Goal: Task Accomplishment & Management: Manage account settings

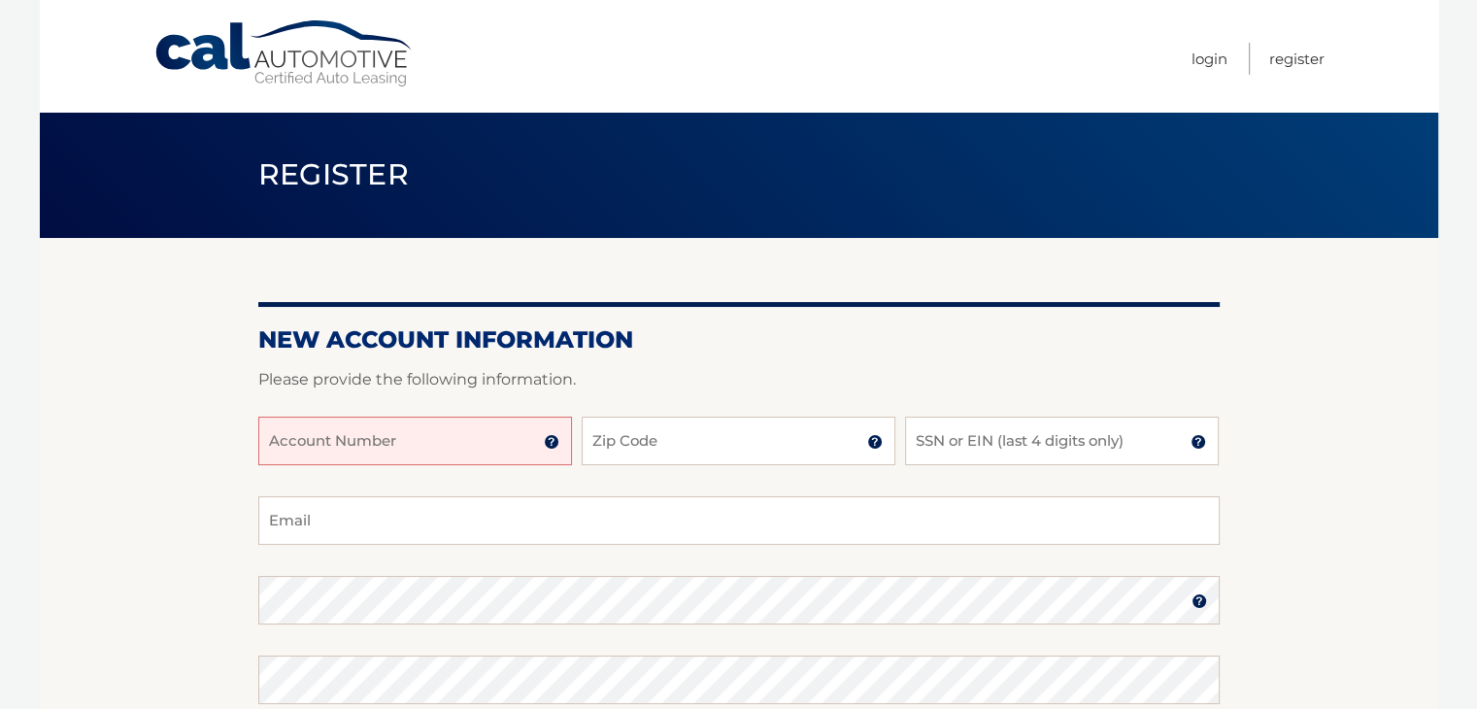
click at [447, 449] on input "Account Number" at bounding box center [415, 440] width 314 height 49
type input "44455995186"
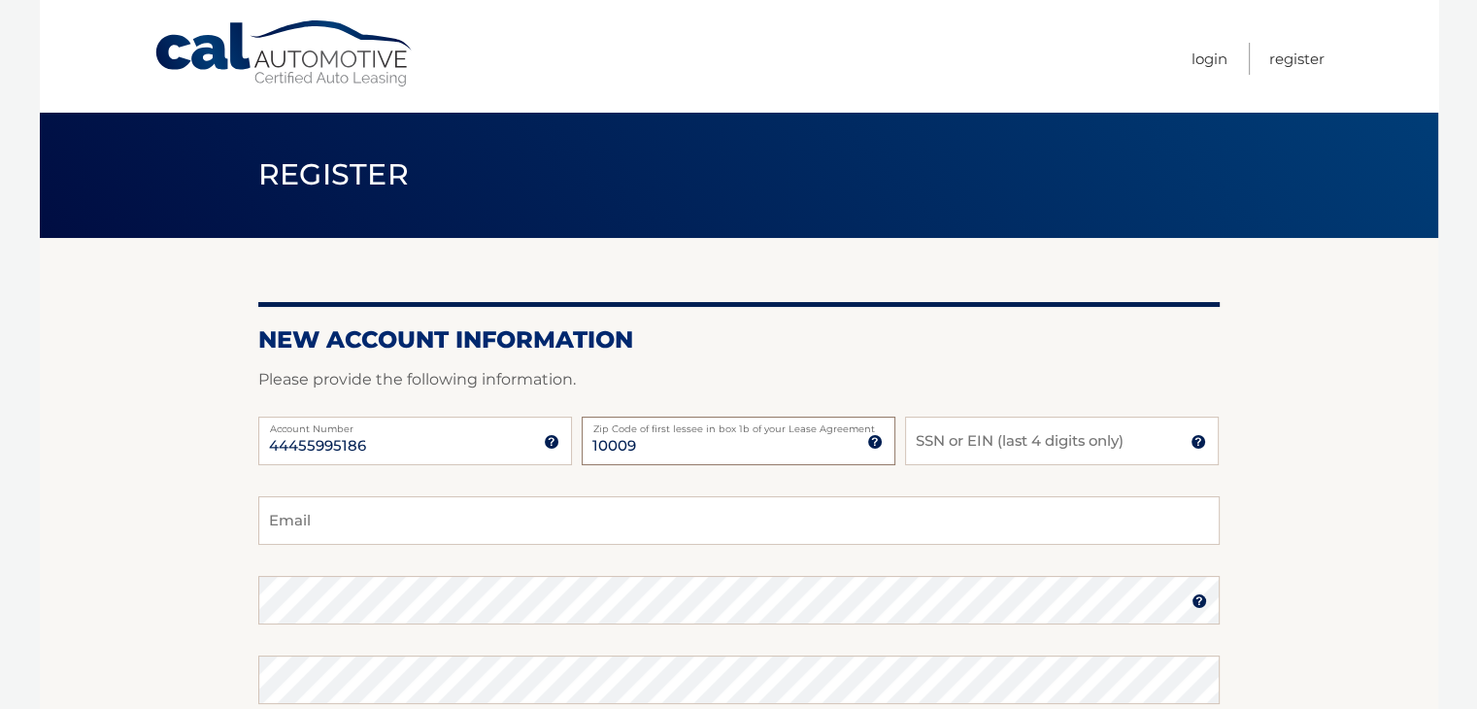
type input "10009"
type input "8549"
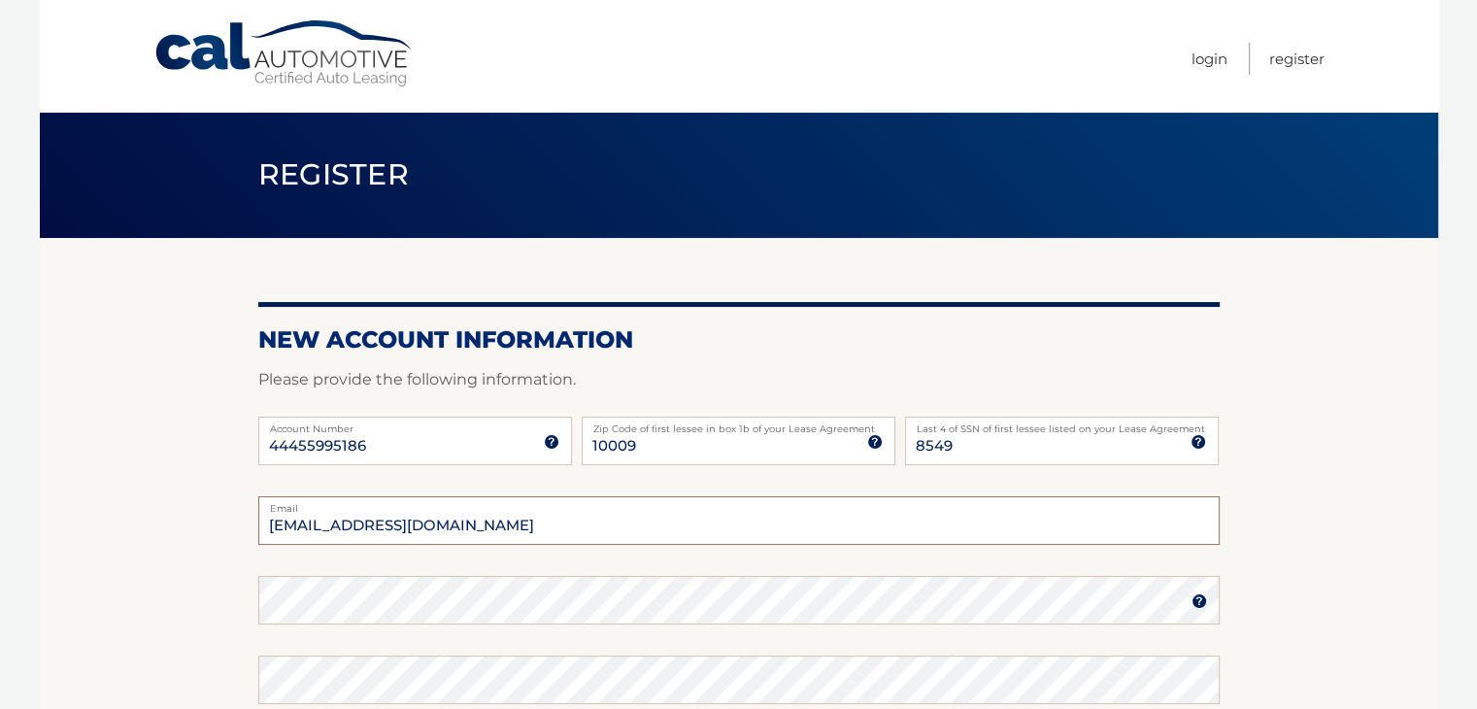
type input "alexhunt330@gmail.com"
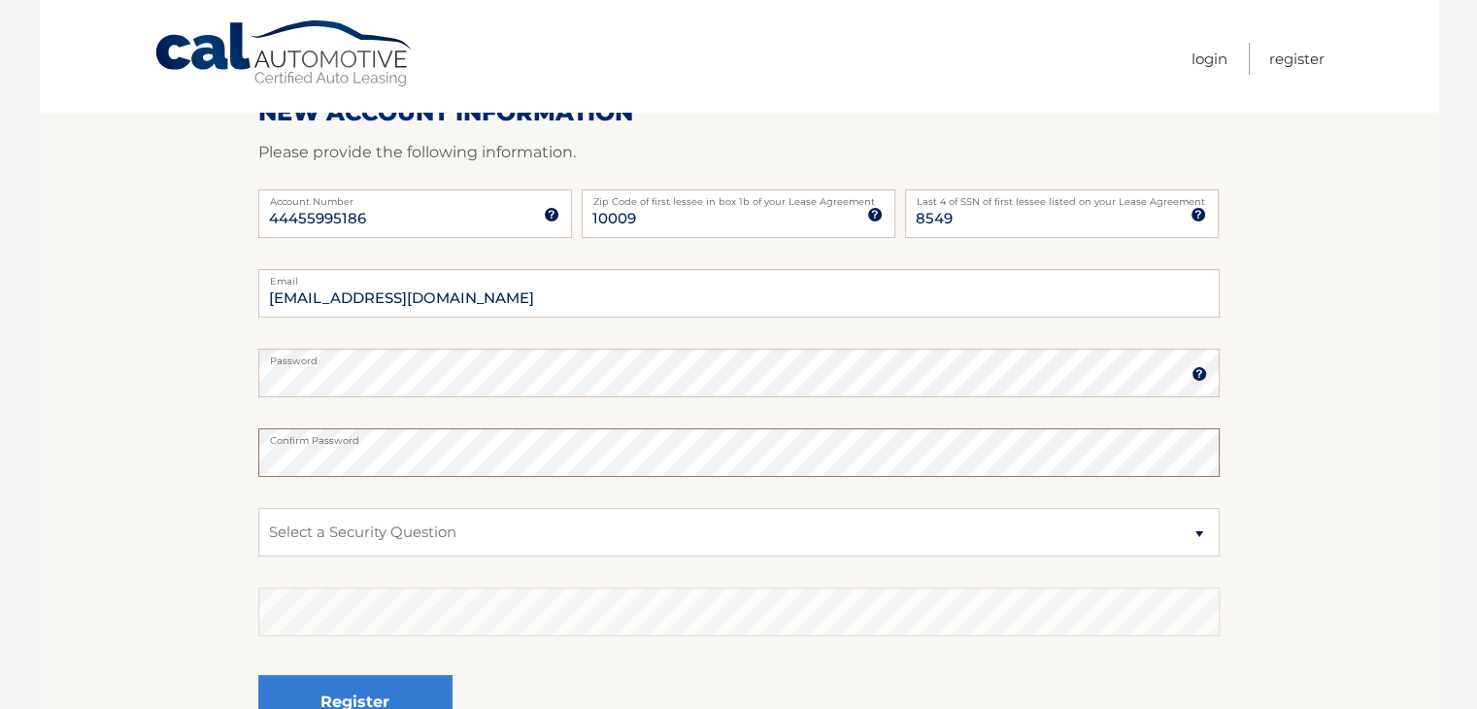
scroll to position [228, 0]
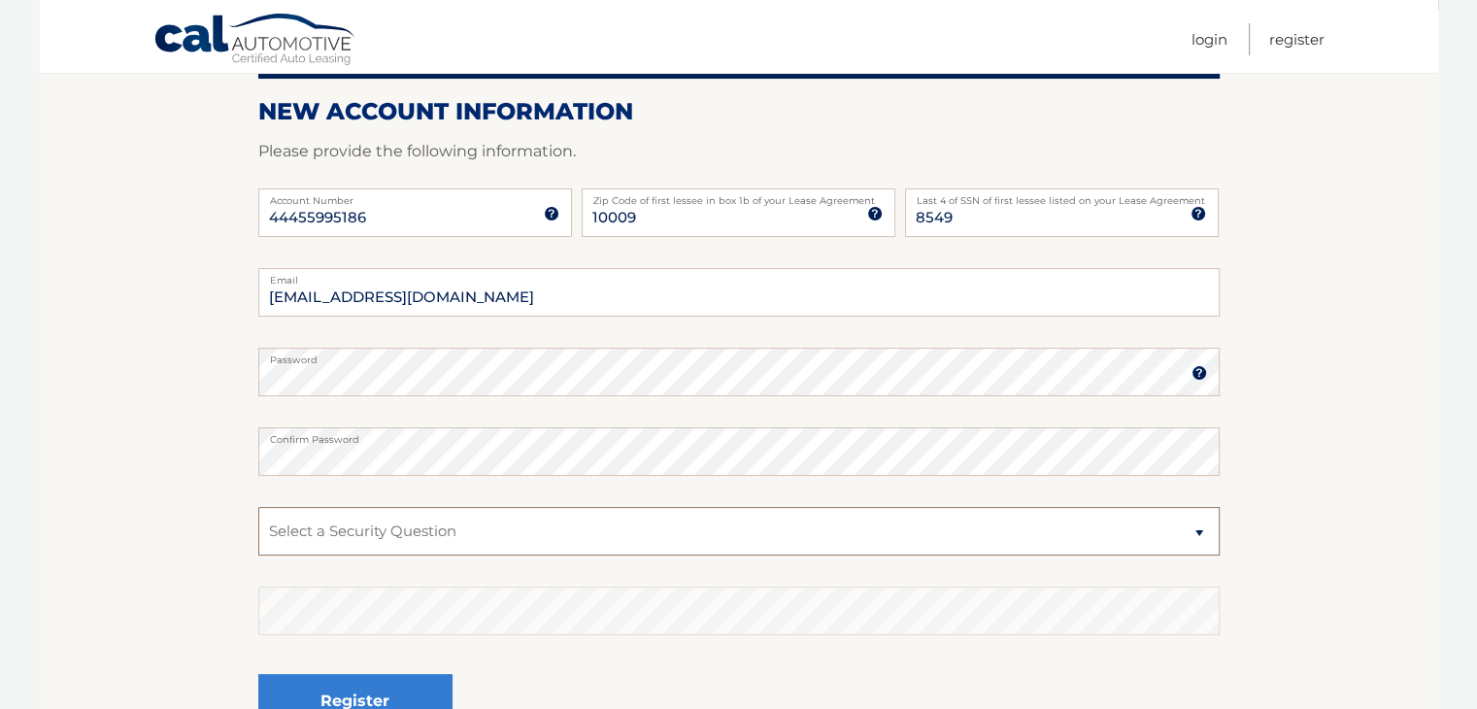
click at [370, 523] on select "Select a Security Question What was the name of your elementary school? What is…" at bounding box center [738, 531] width 961 height 49
select select "2"
click at [258, 507] on select "Select a Security Question What was the name of your elementary school? What is…" at bounding box center [738, 531] width 961 height 49
click at [399, 685] on button "Register" at bounding box center [355, 700] width 194 height 53
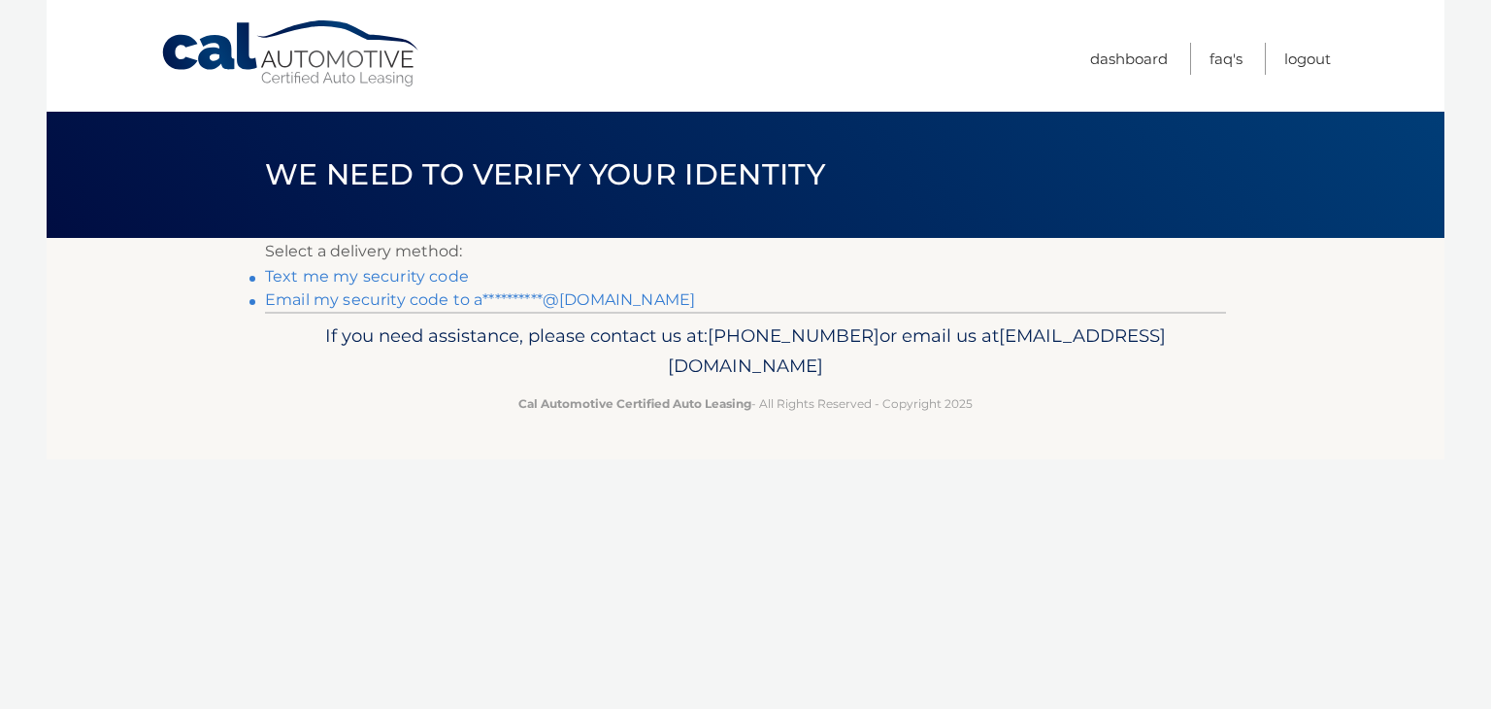
click at [403, 281] on link "Text me my security code" at bounding box center [367, 276] width 204 height 18
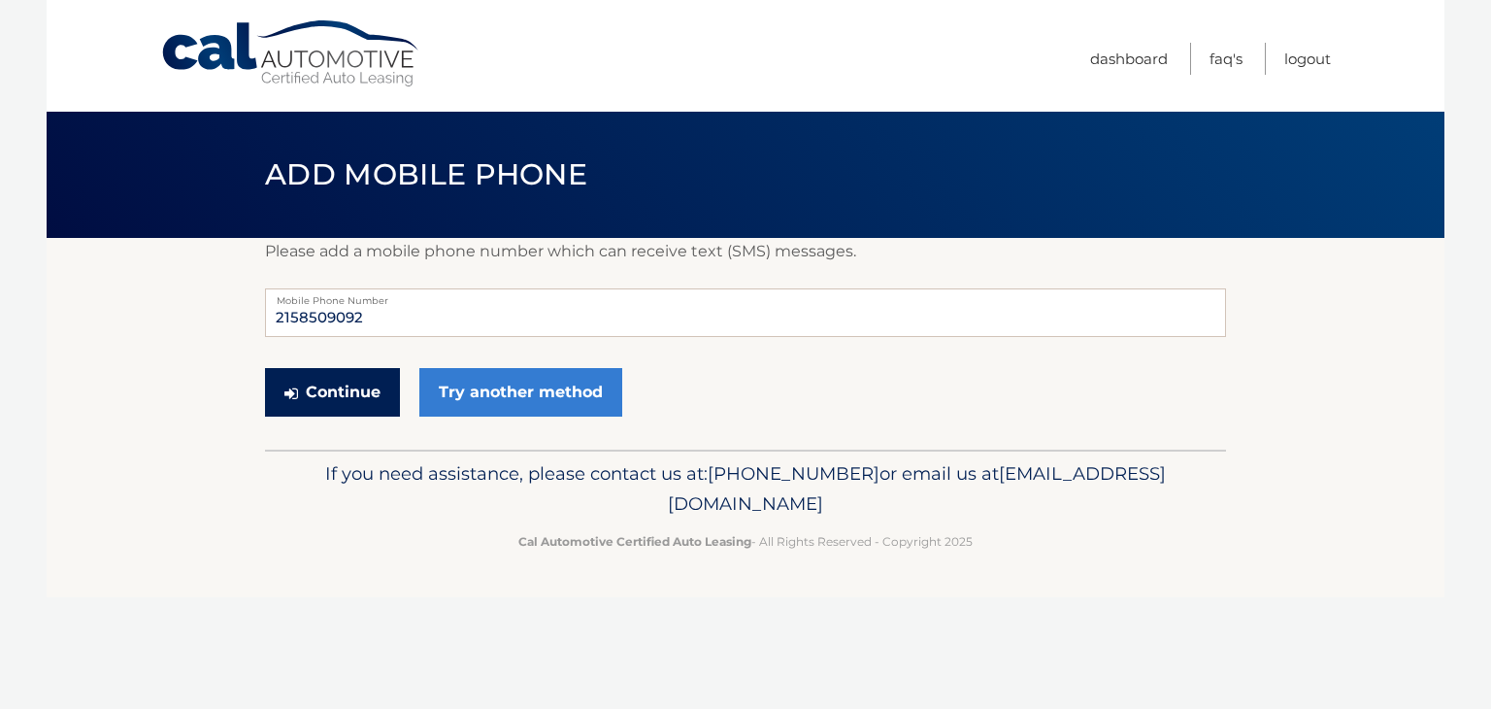
click at [357, 387] on button "Continue" at bounding box center [332, 392] width 135 height 49
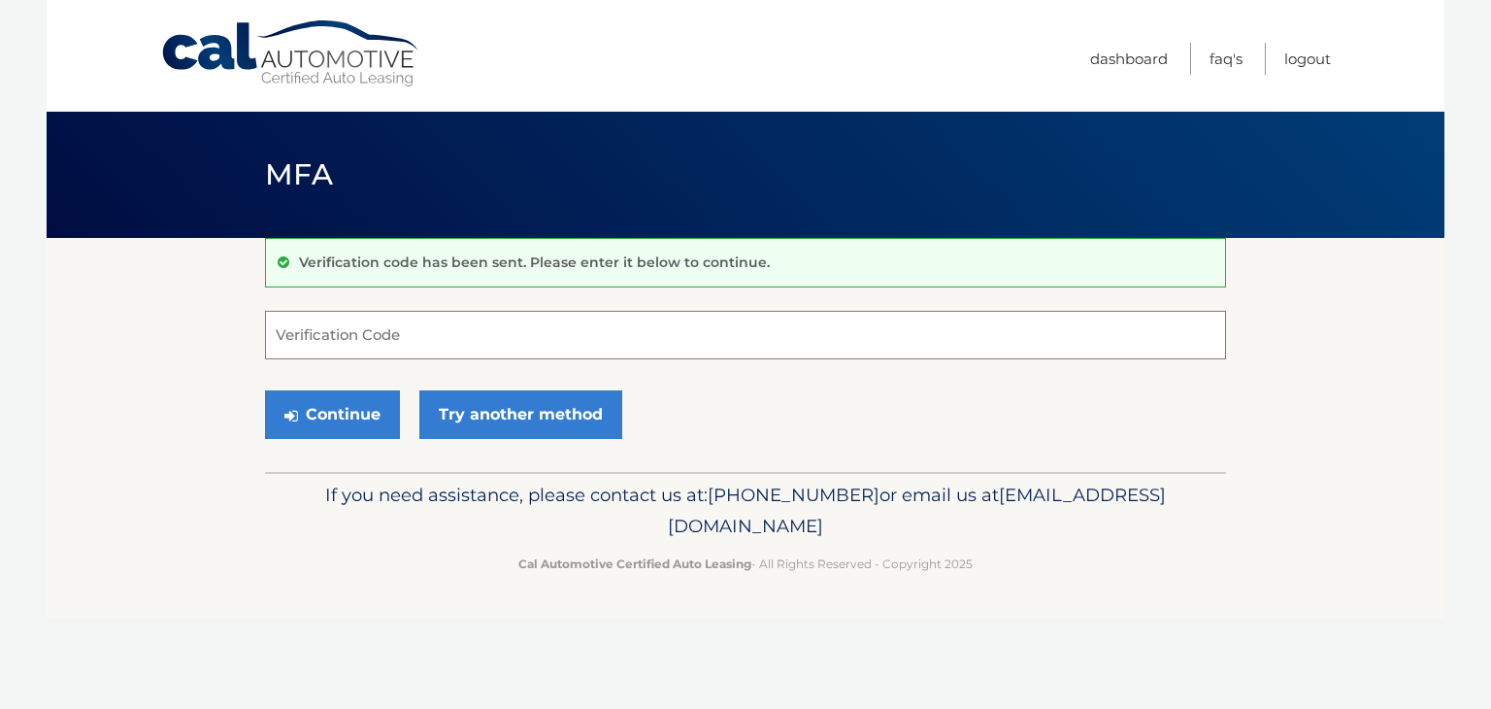
click at [516, 330] on input "Verification Code" at bounding box center [745, 335] width 961 height 49
type input "147659"
click at [299, 405] on button "Continue" at bounding box center [332, 414] width 135 height 49
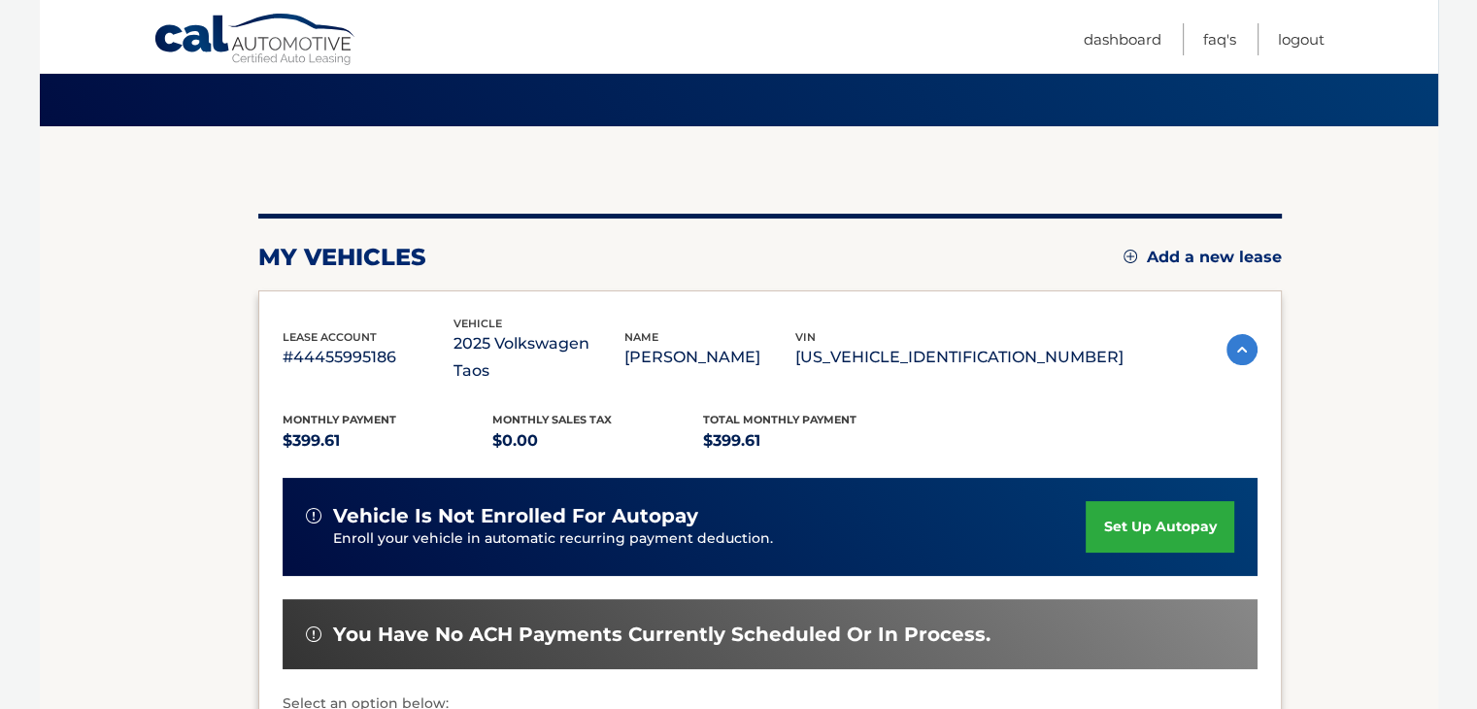
scroll to position [194, 0]
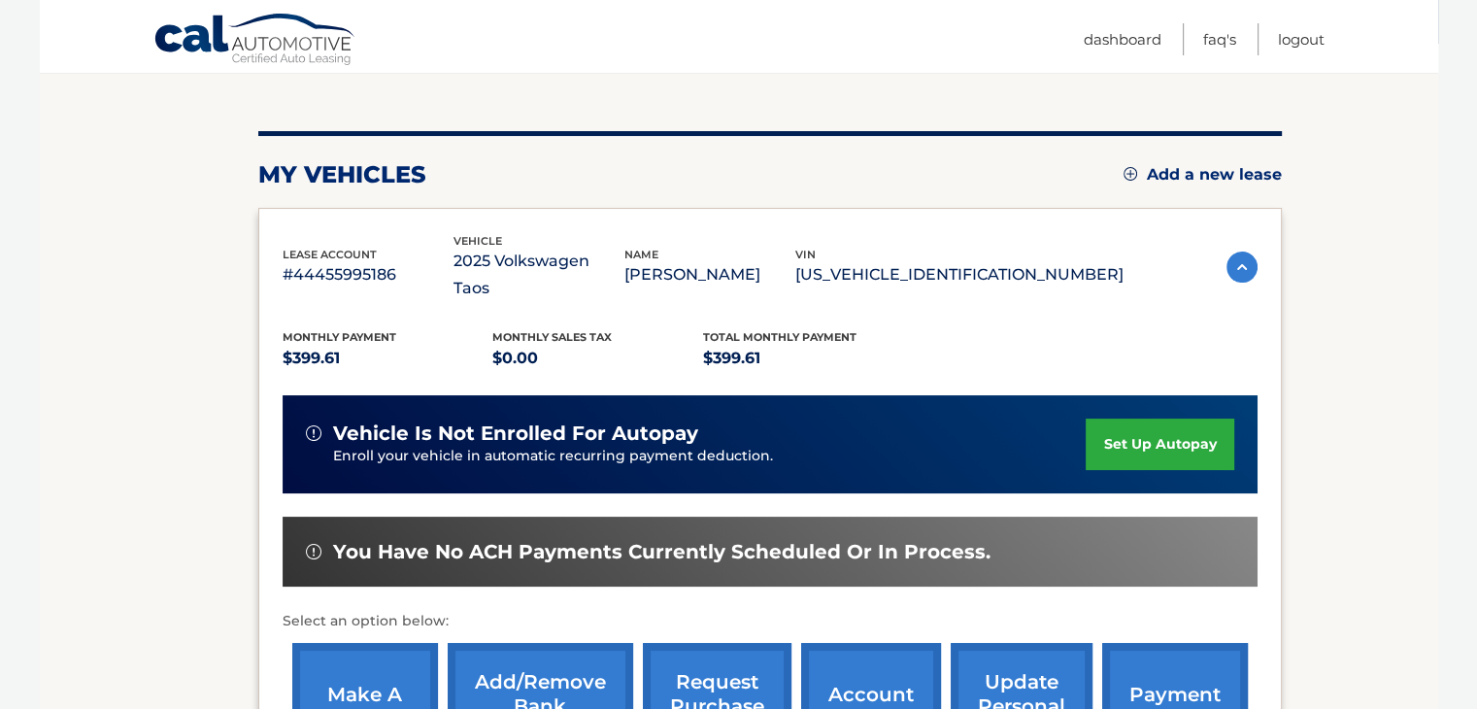
click at [1157, 418] on link "set up autopay" at bounding box center [1159, 443] width 148 height 51
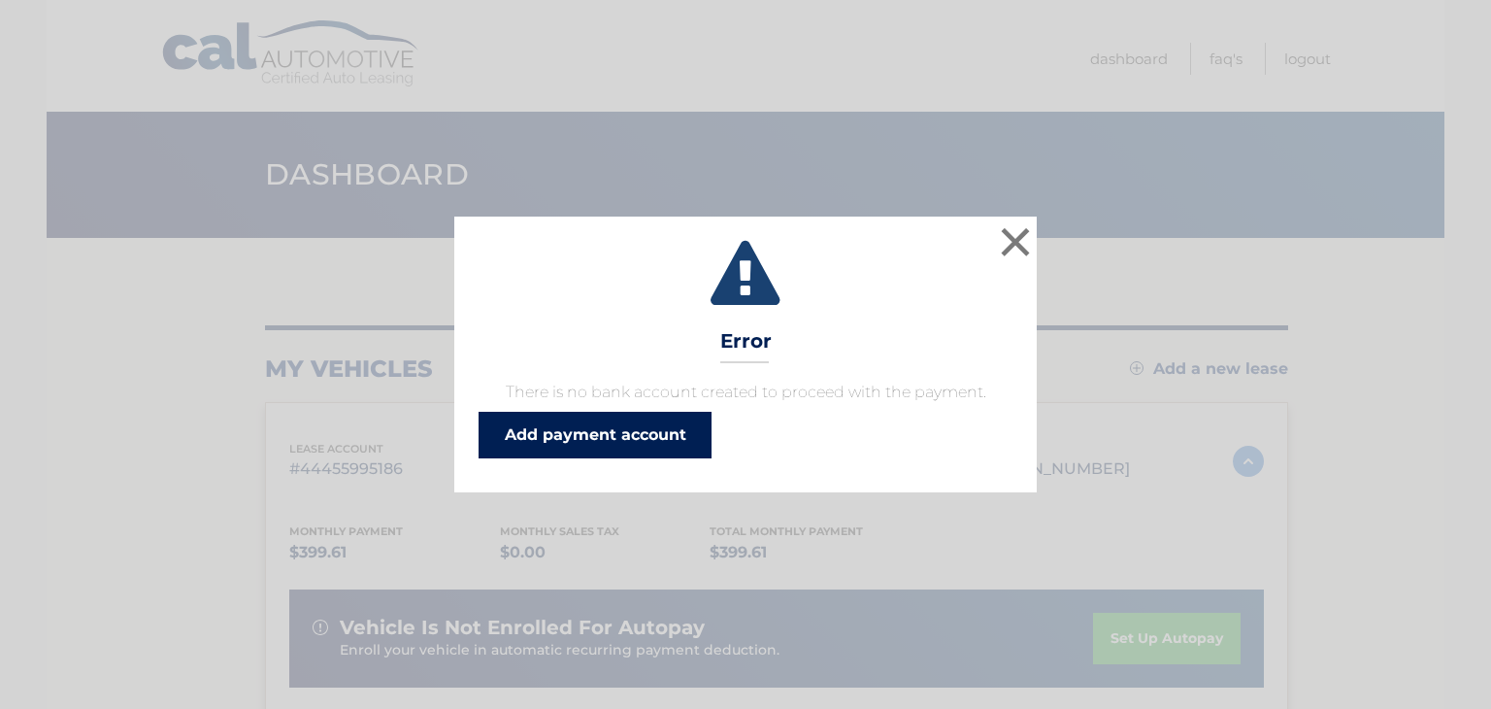
click at [650, 428] on link "Add payment account" at bounding box center [595, 435] width 233 height 47
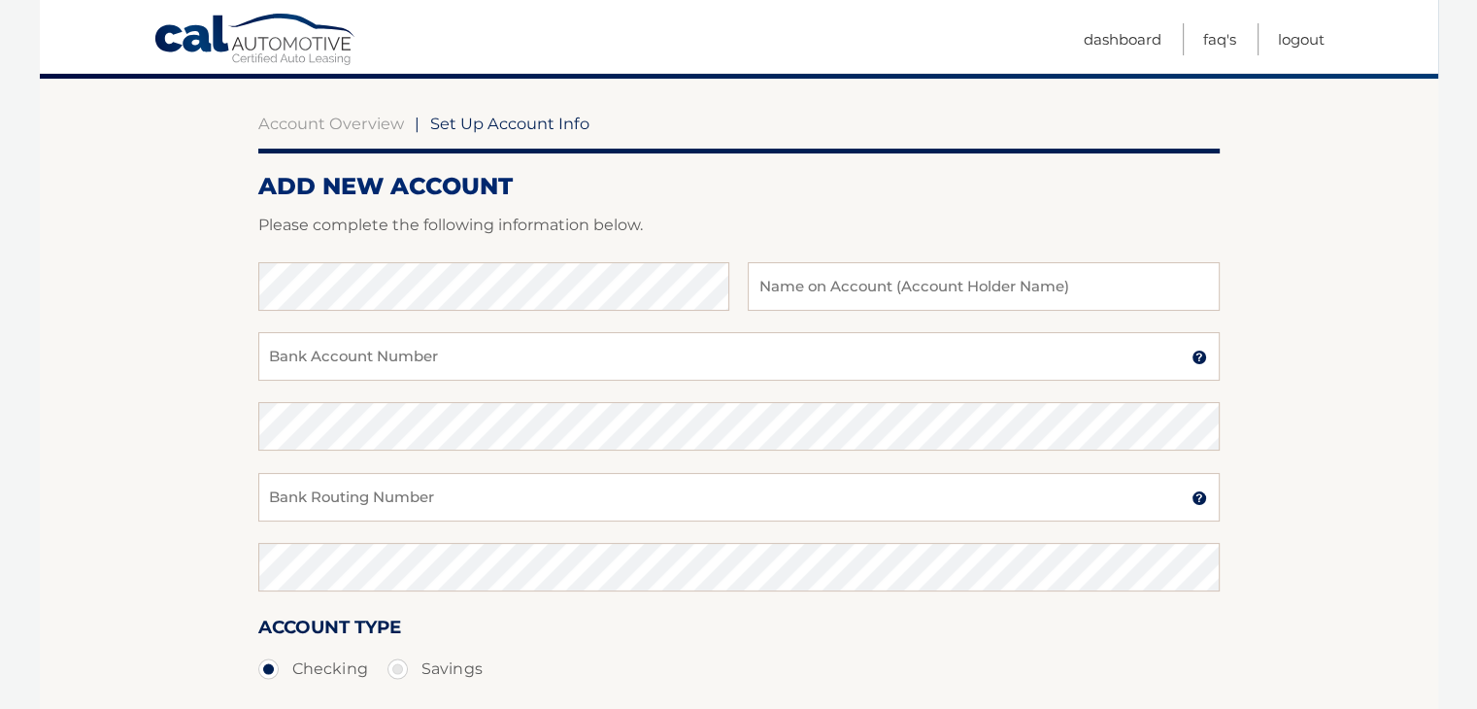
scroll to position [125, 0]
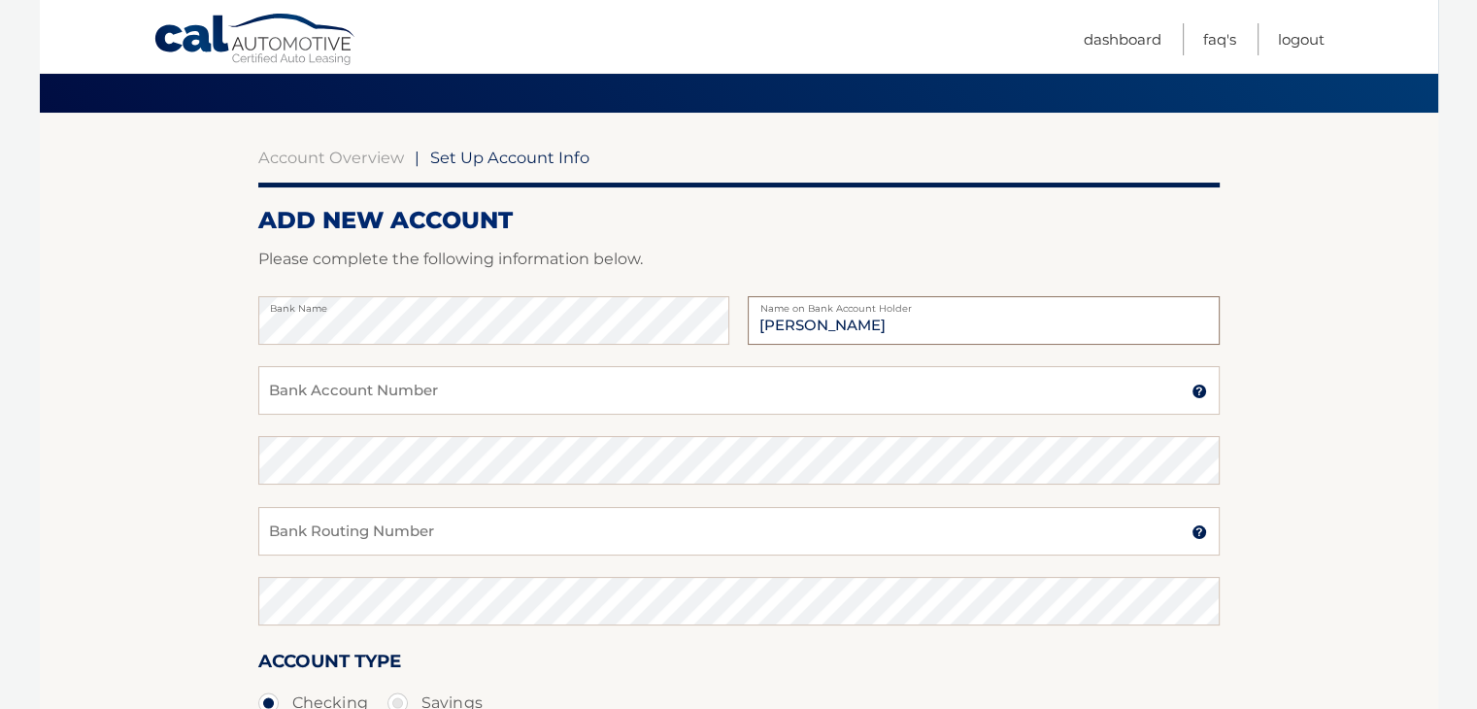
click at [931, 319] on input "Alexander" at bounding box center [982, 320] width 471 height 49
type input "Alexander Hunt"
click at [435, 388] on input "Bank Account Number" at bounding box center [738, 390] width 961 height 49
type input "4373847678"
click at [328, 531] on input "Bank Routing Number" at bounding box center [738, 531] width 961 height 49
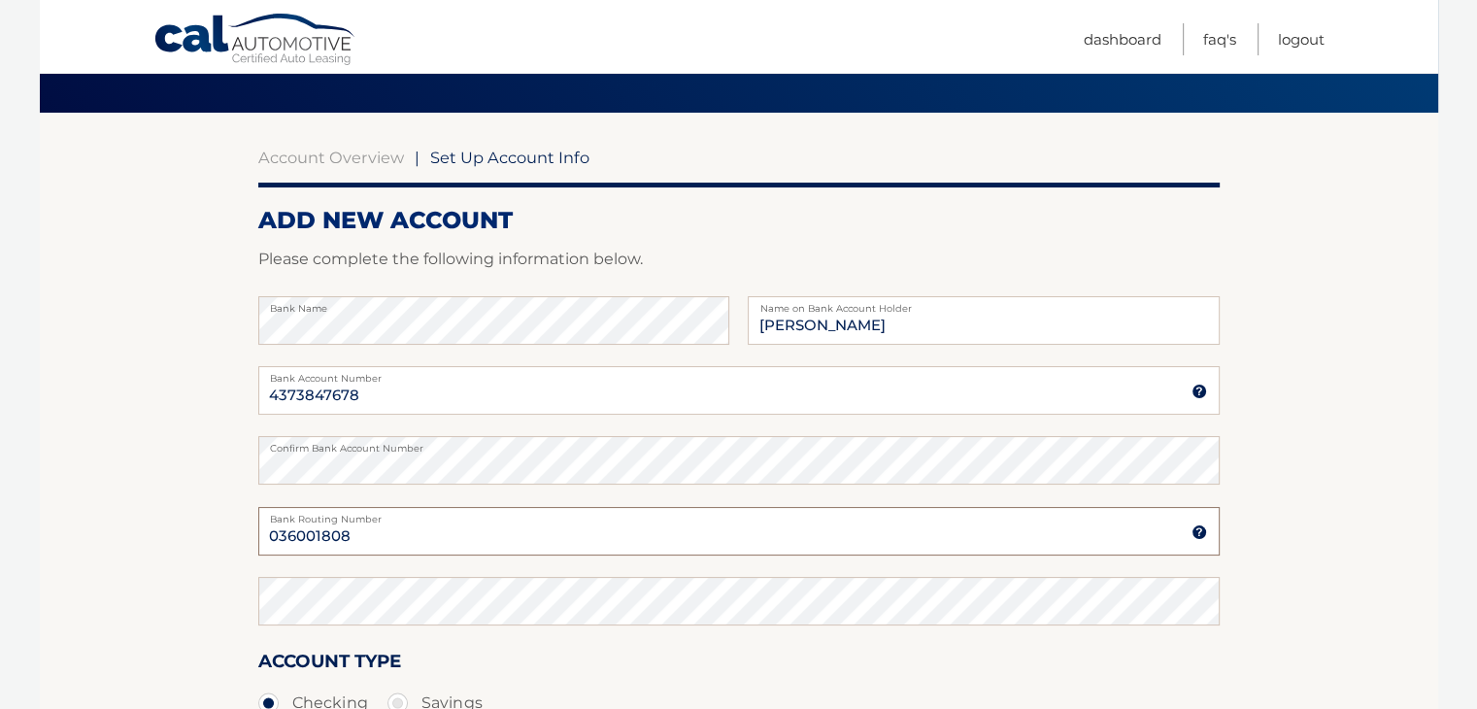
type input "036001808"
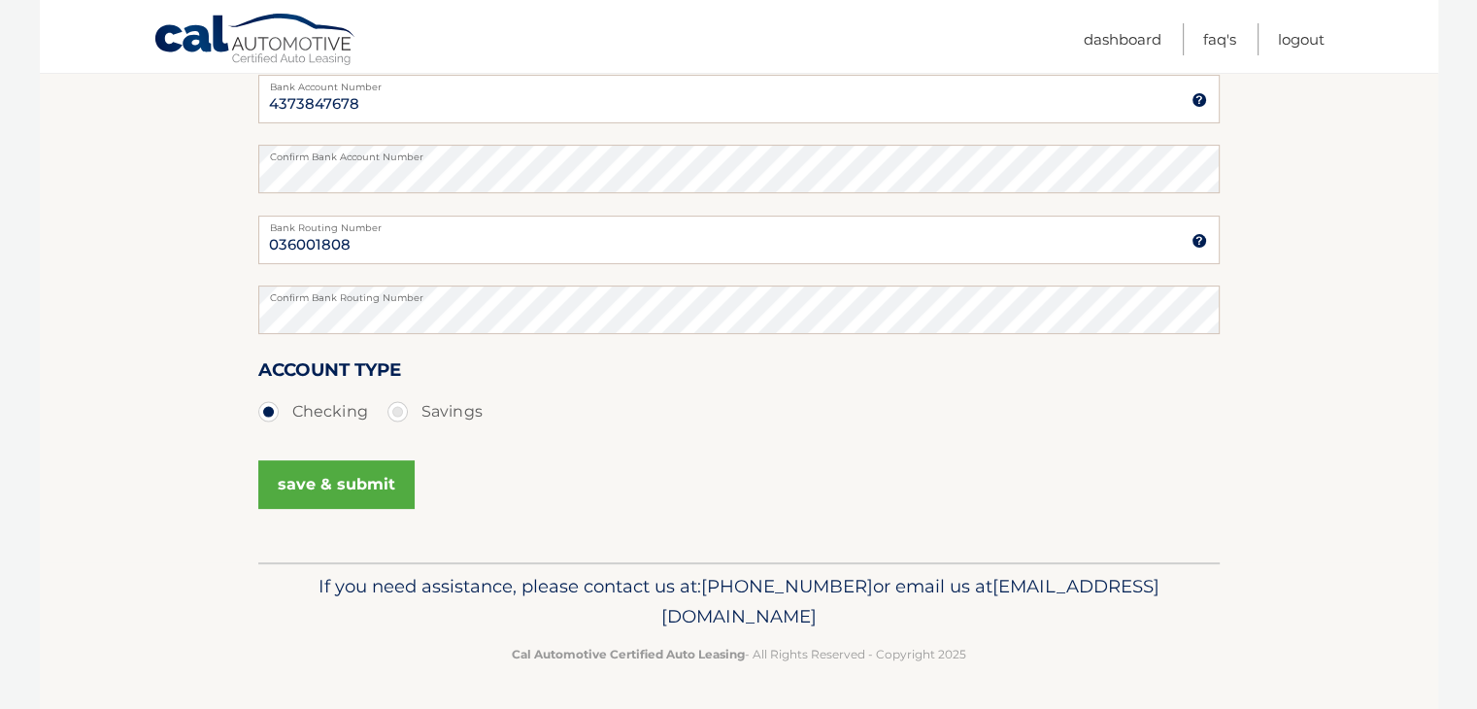
click at [342, 475] on button "save & submit" at bounding box center [336, 484] width 156 height 49
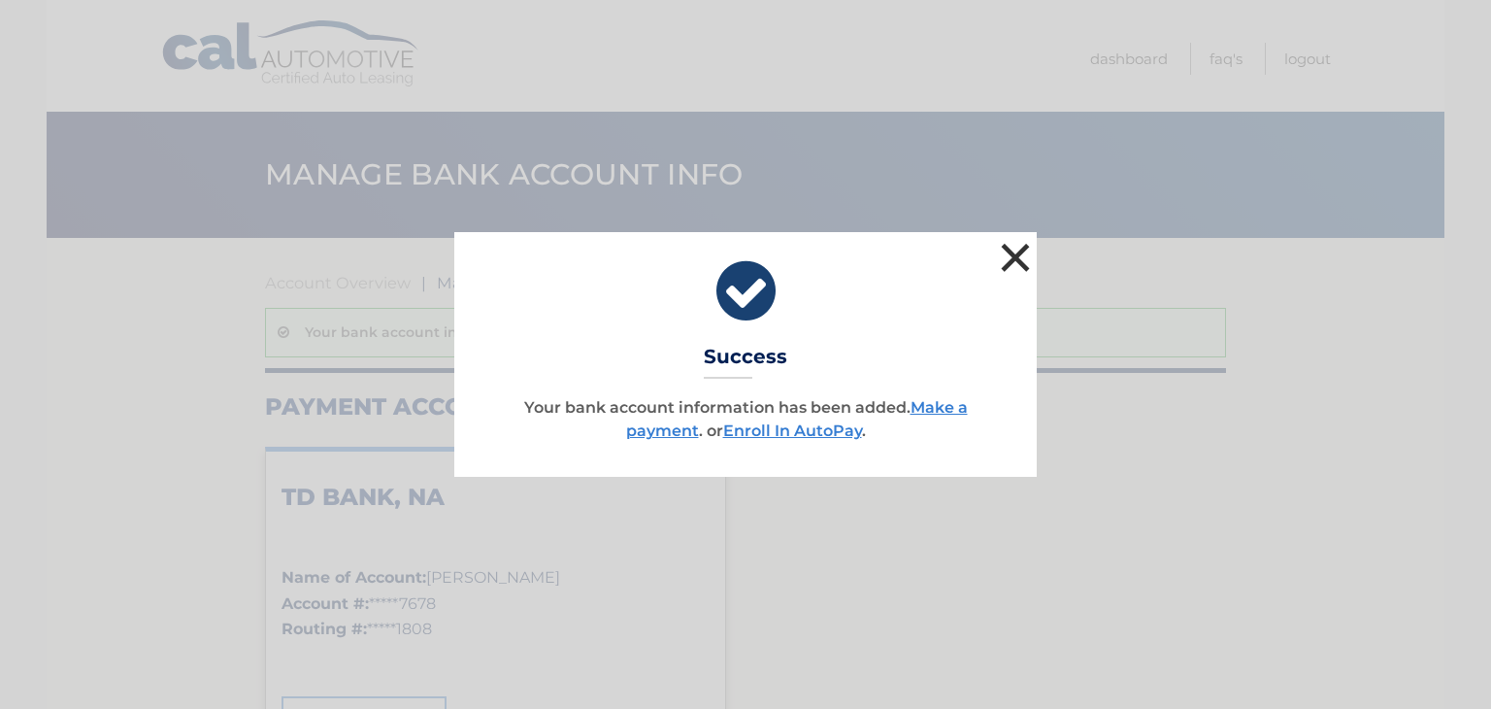
click at [1026, 260] on button "×" at bounding box center [1015, 257] width 39 height 39
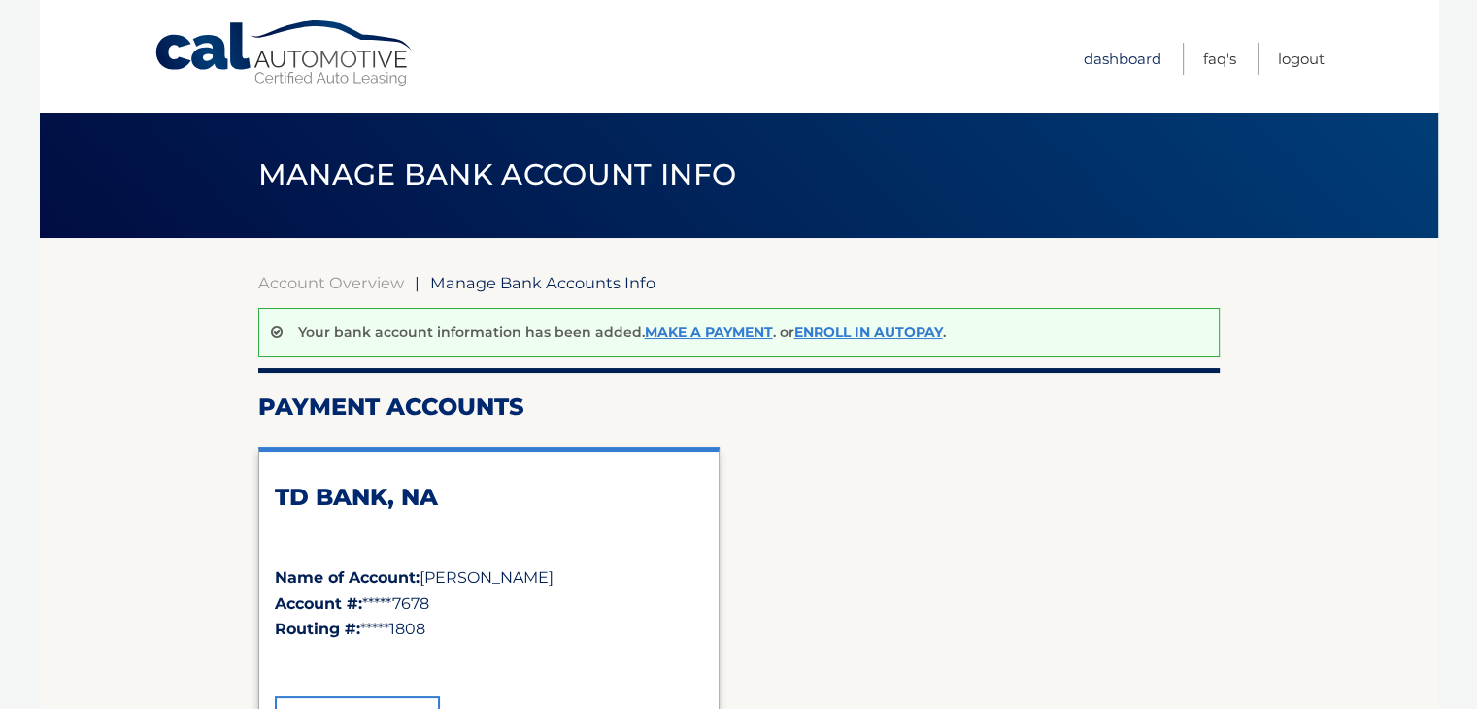
click at [1118, 50] on link "Dashboard" at bounding box center [1122, 59] width 78 height 32
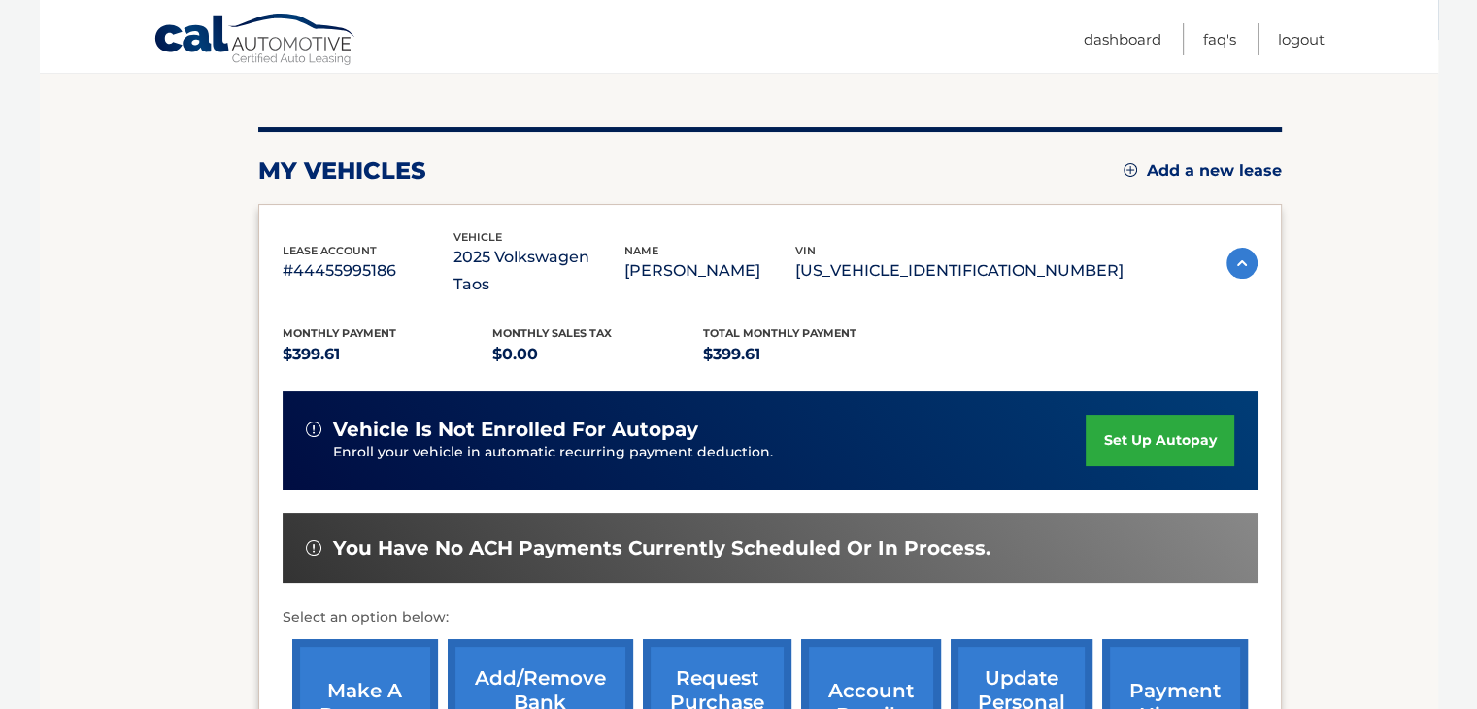
scroll to position [388, 0]
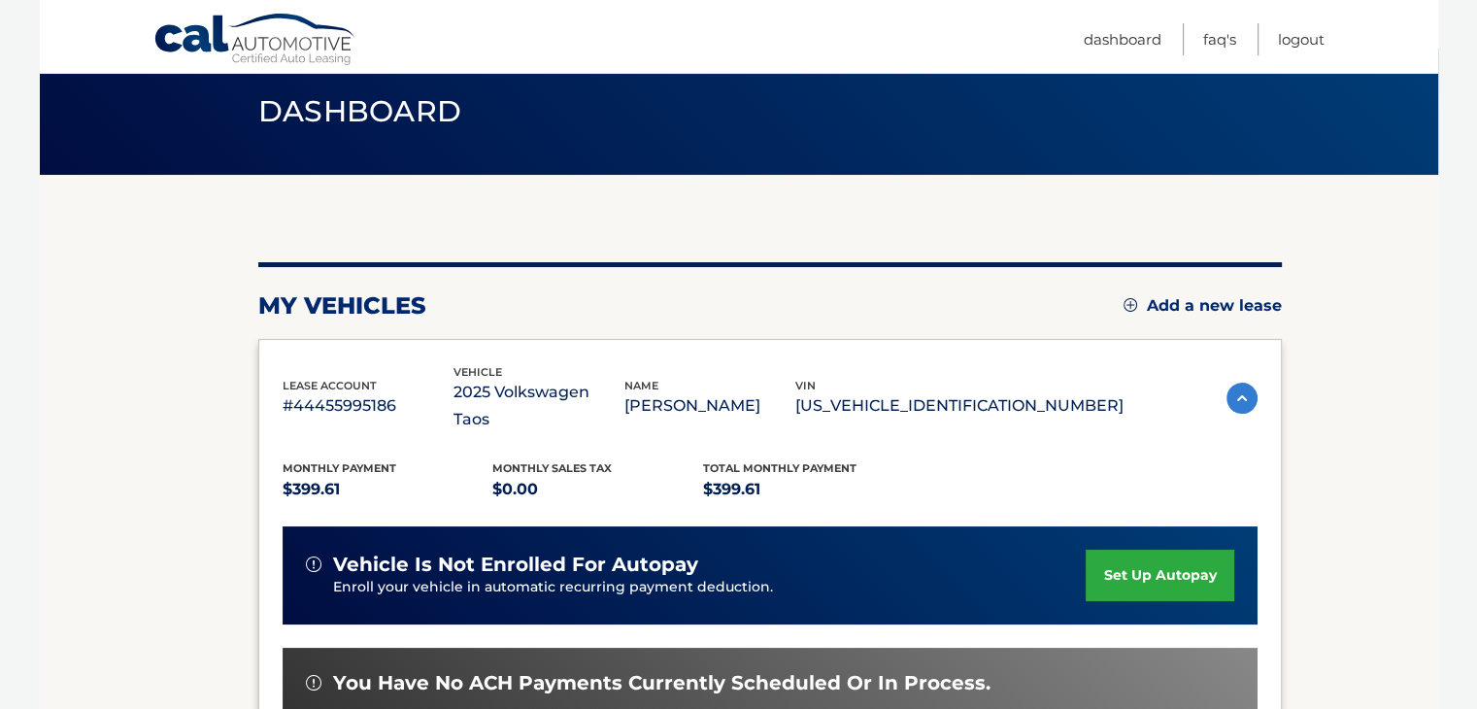
scroll to position [466, 0]
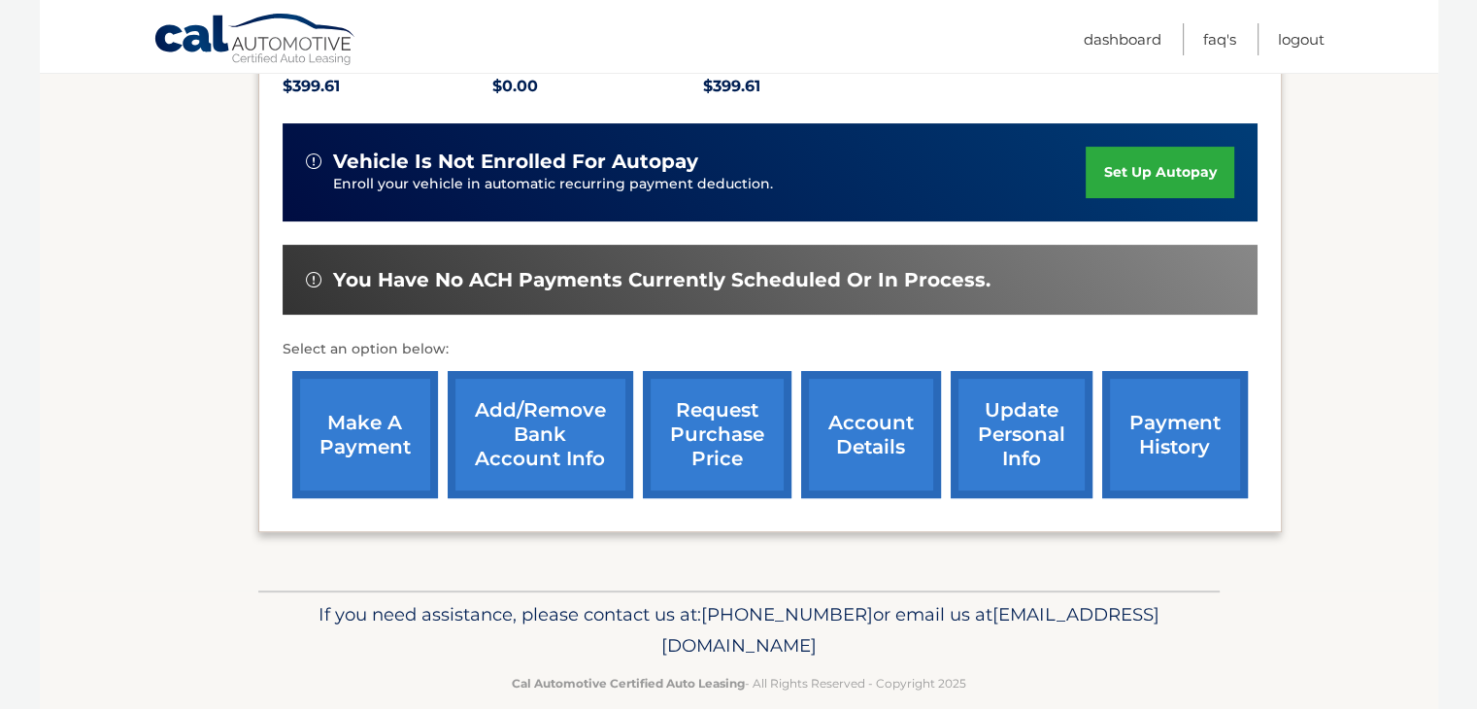
click at [1149, 147] on link "set up autopay" at bounding box center [1159, 172] width 148 height 51
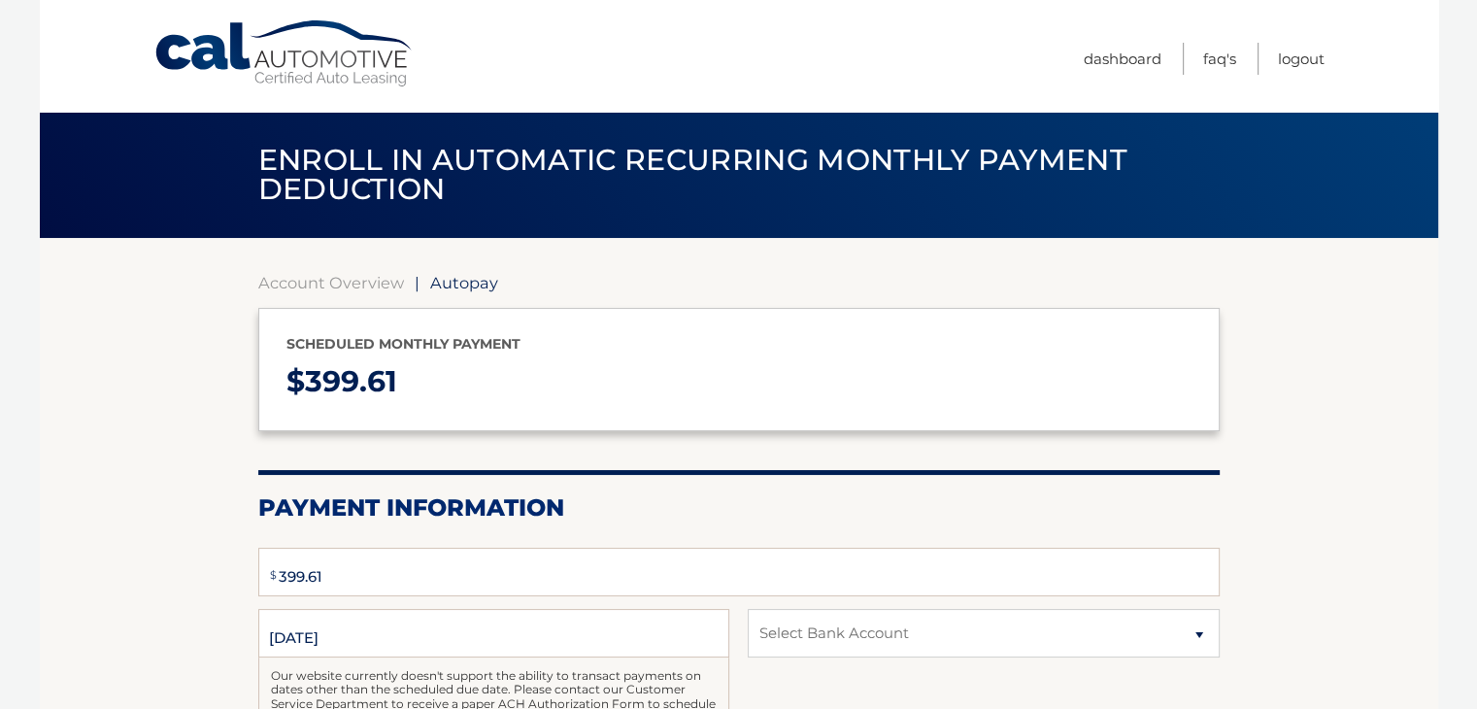
select select "YmQwYmU2N2MtYmNlZS00YzJjLTg4ZWMtMzhlMjc3ZDlkNTg0"
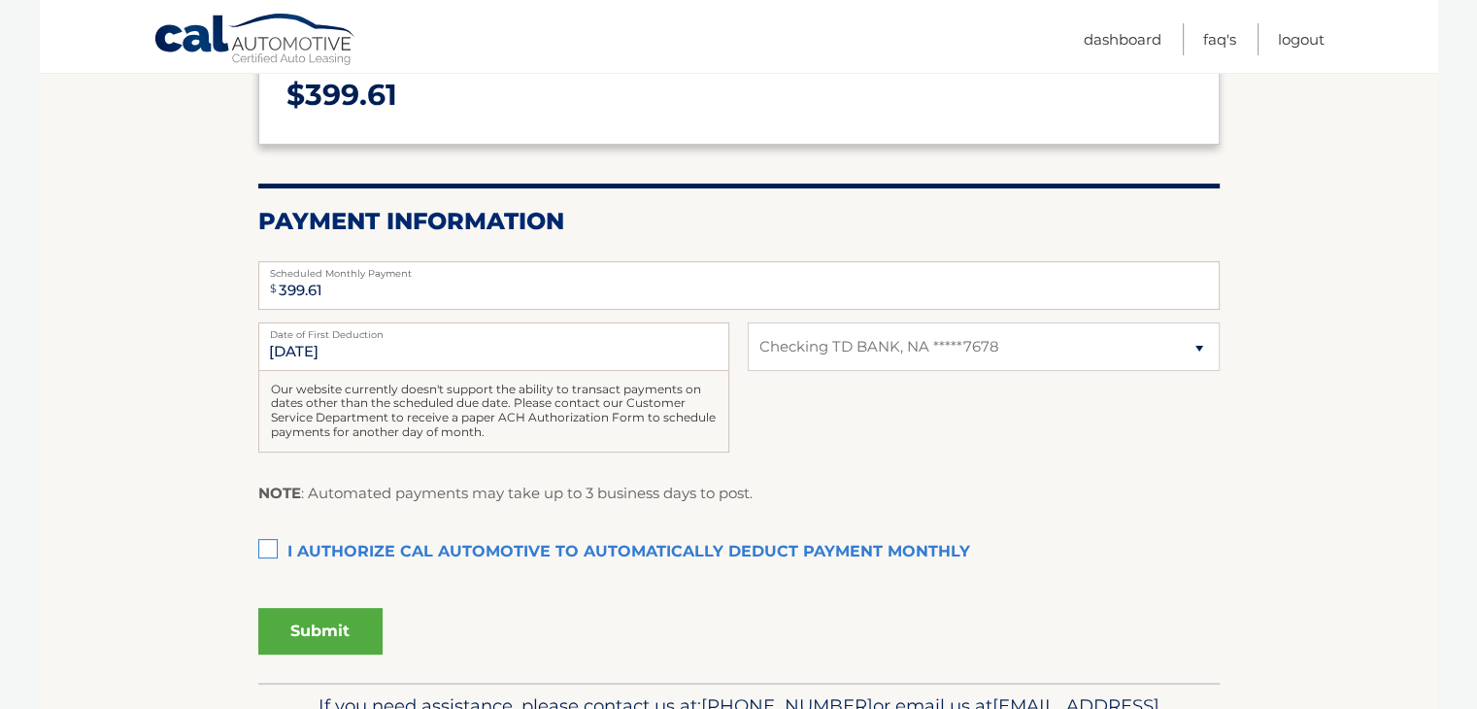
scroll to position [291, 0]
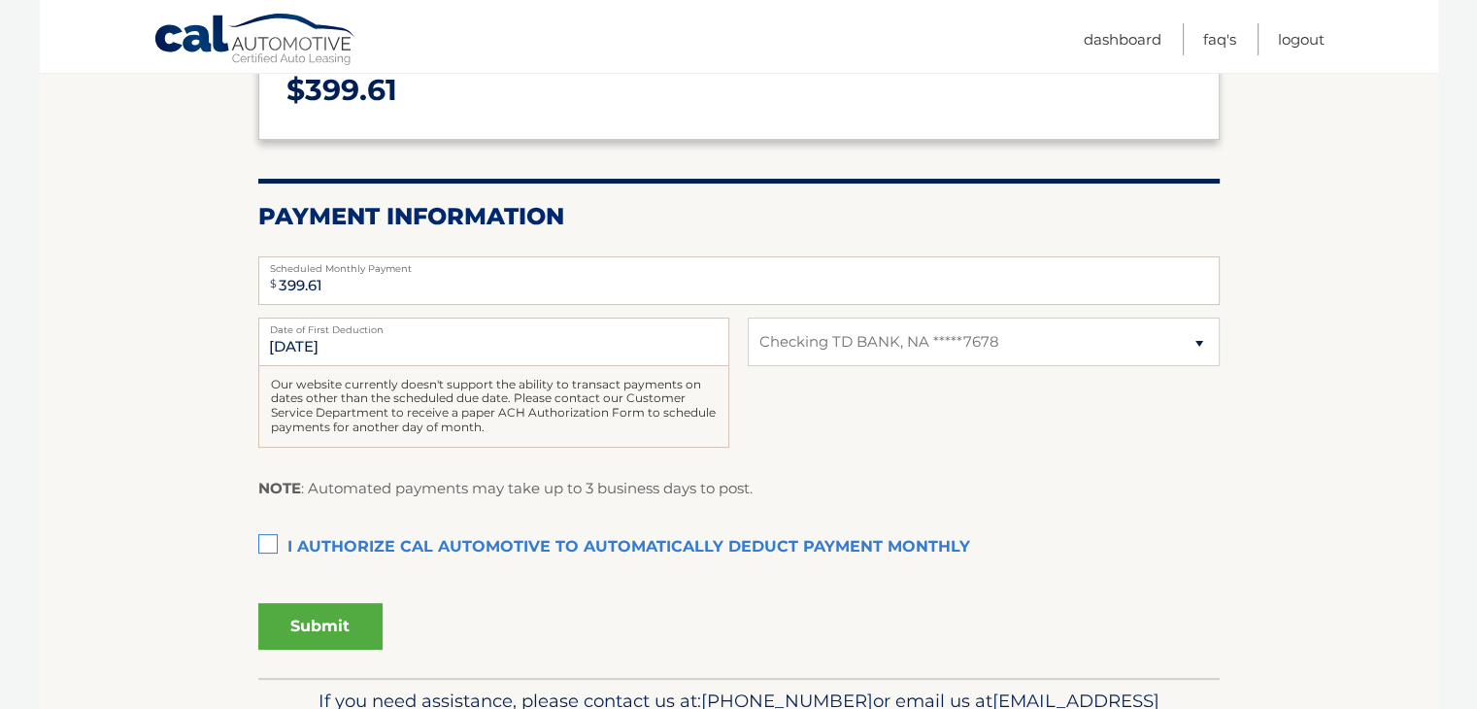
click at [201, 47] on link "Cal Automotive" at bounding box center [255, 41] width 204 height 56
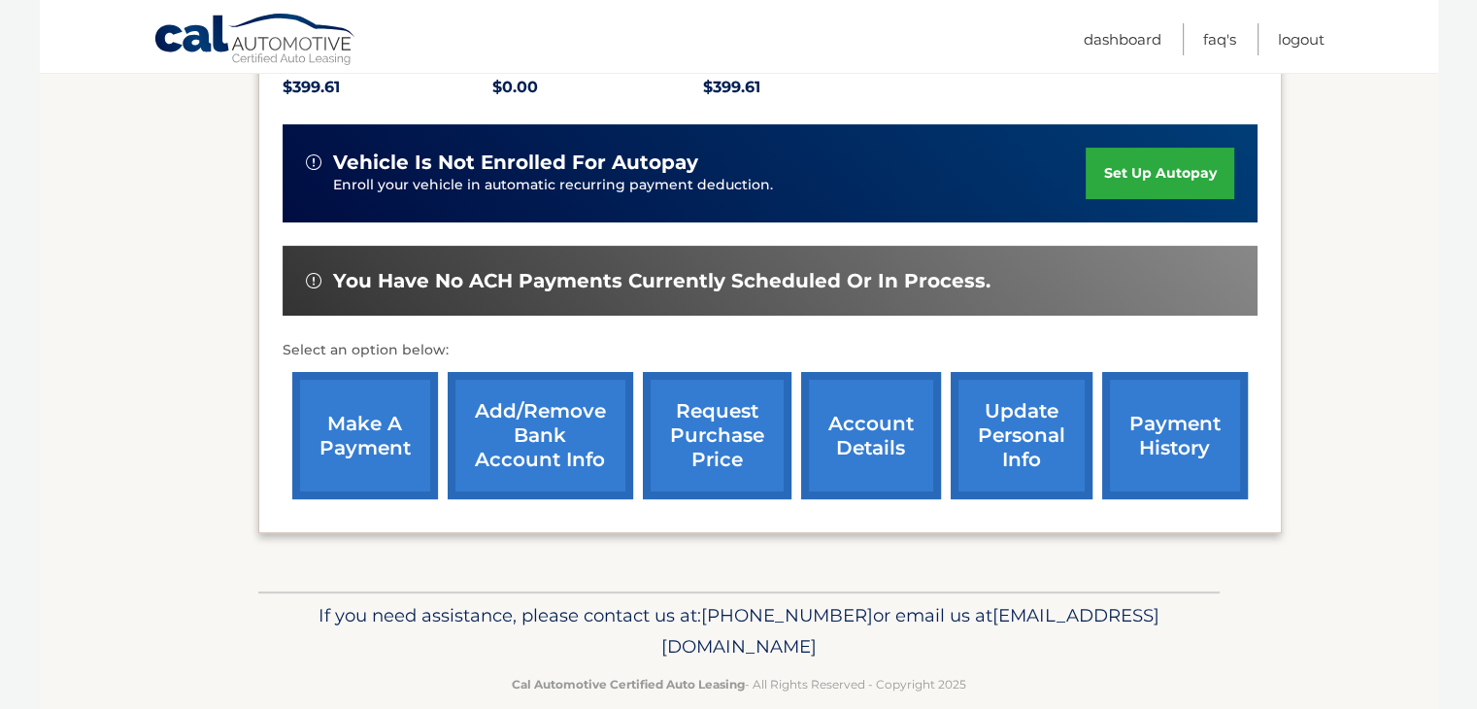
scroll to position [466, 0]
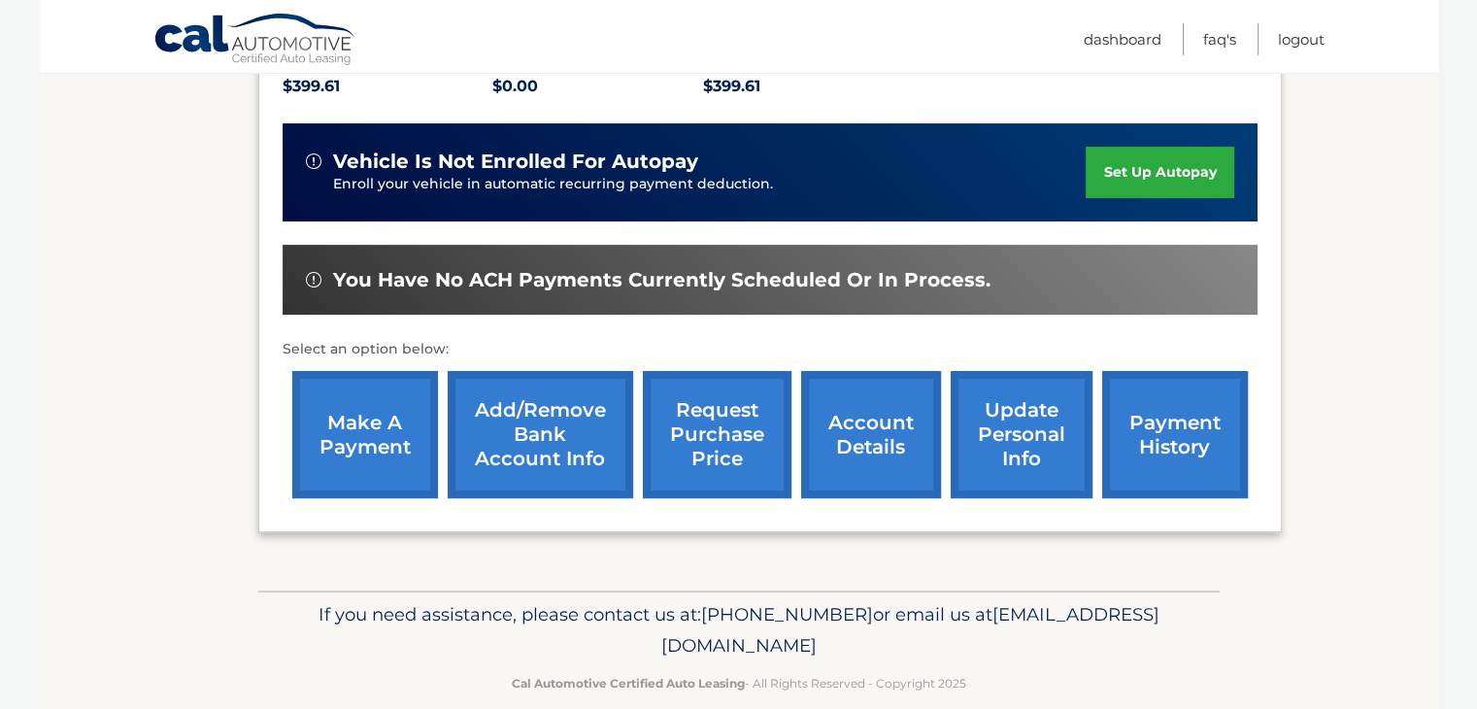
click at [382, 382] on link "make a payment" at bounding box center [365, 434] width 146 height 127
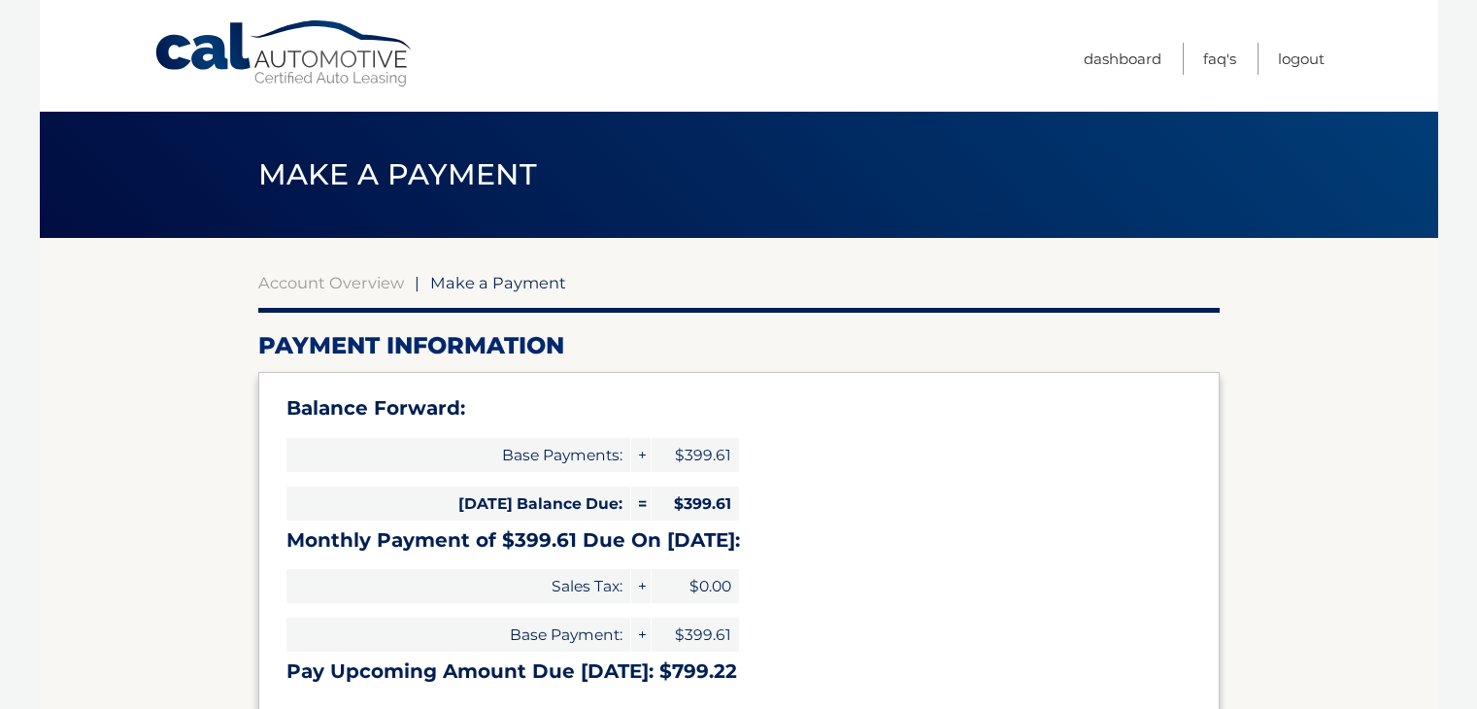
select select "YmQwYmU2N2MtYmNlZS00YzJjLTg4ZWMtMzhlMjc3ZDlkNTg0"
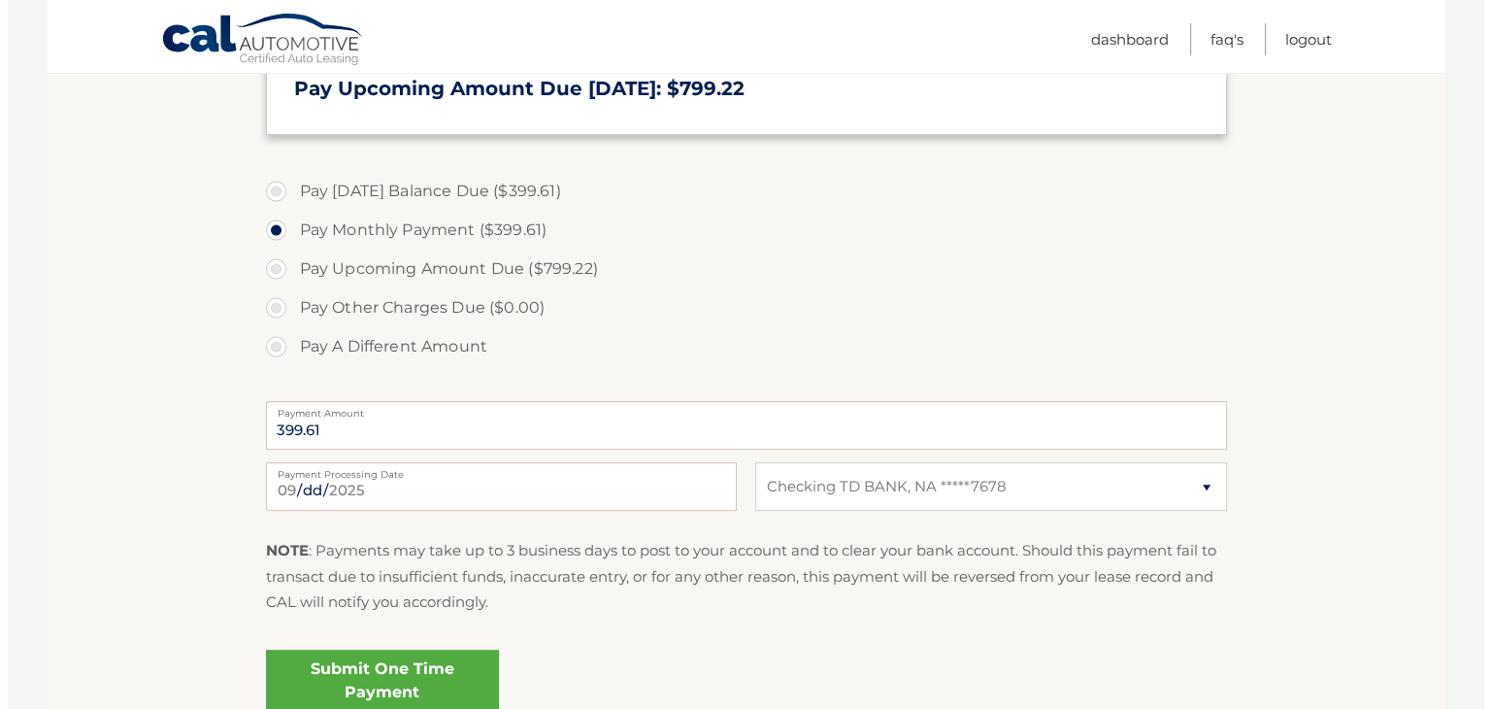
scroll to position [680, 0]
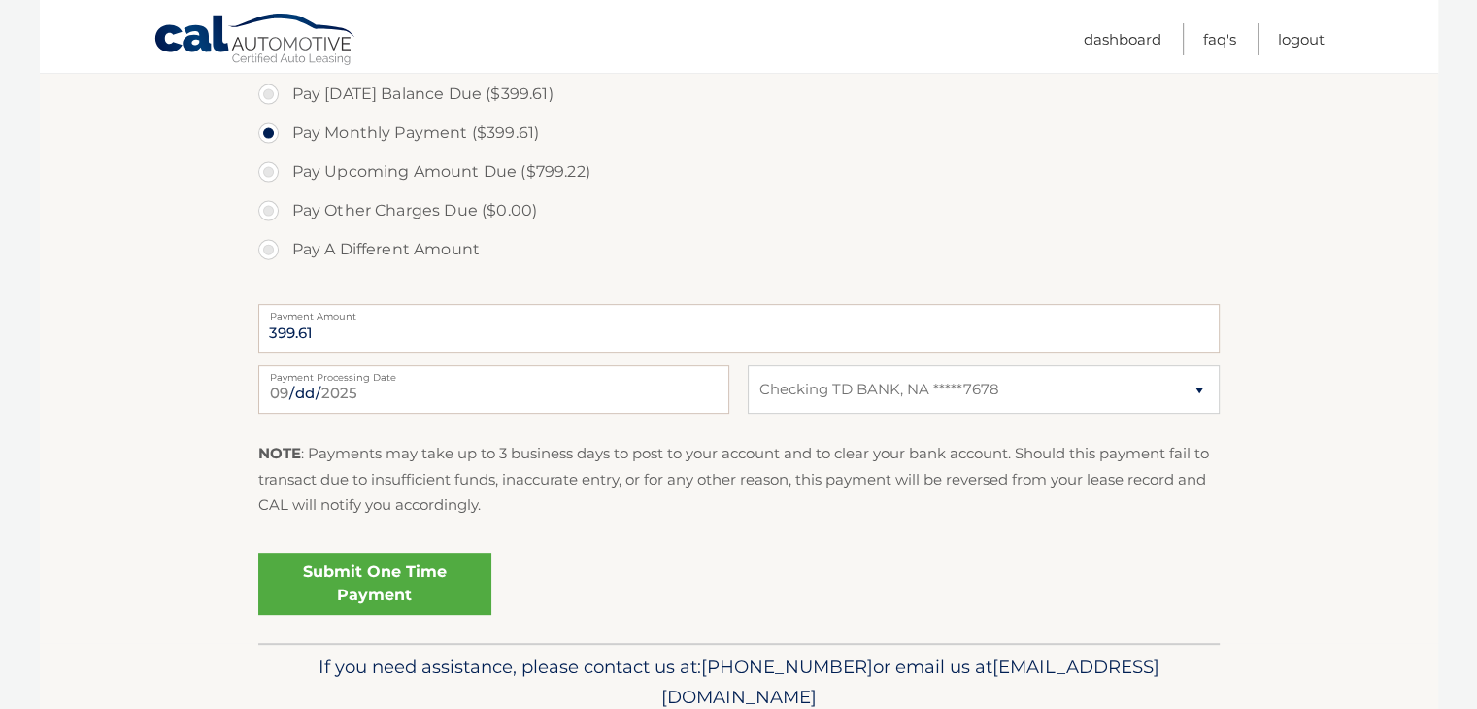
click at [374, 601] on link "Submit One Time Payment" at bounding box center [374, 583] width 233 height 62
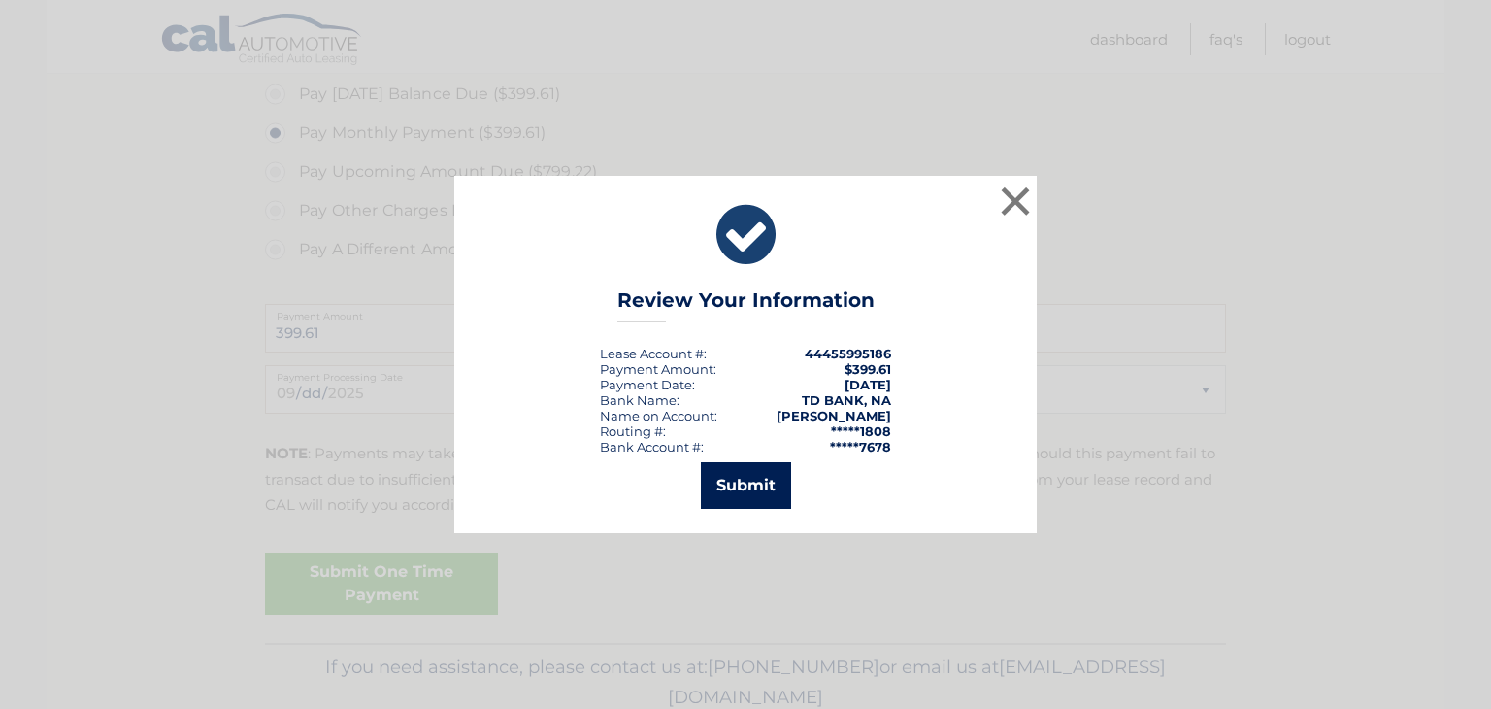
click at [713, 475] on button "Submit" at bounding box center [746, 485] width 90 height 47
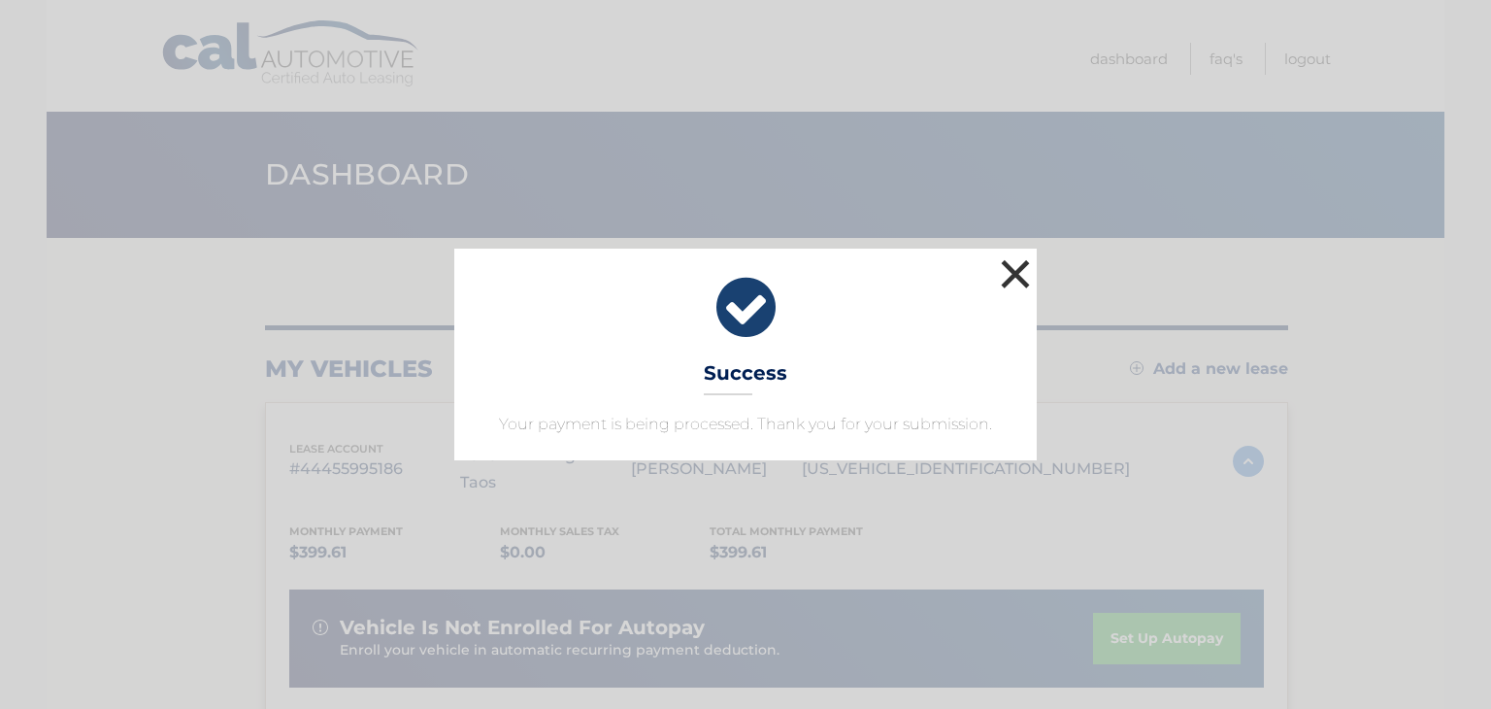
click at [1022, 271] on button "×" at bounding box center [1015, 273] width 39 height 39
